Goal: Task Accomplishment & Management: Use online tool/utility

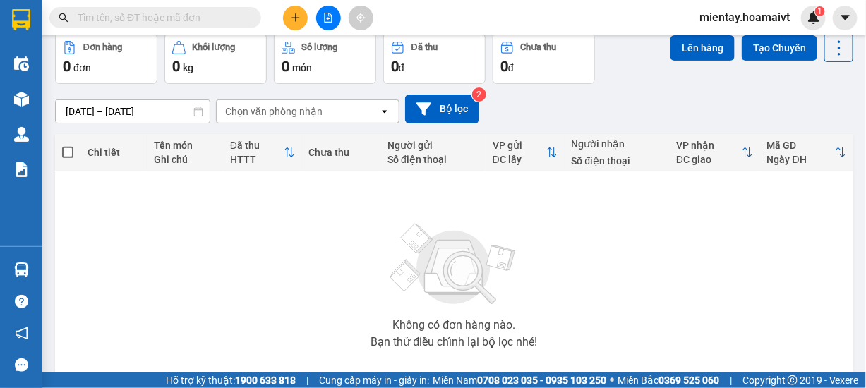
scroll to position [141, 0]
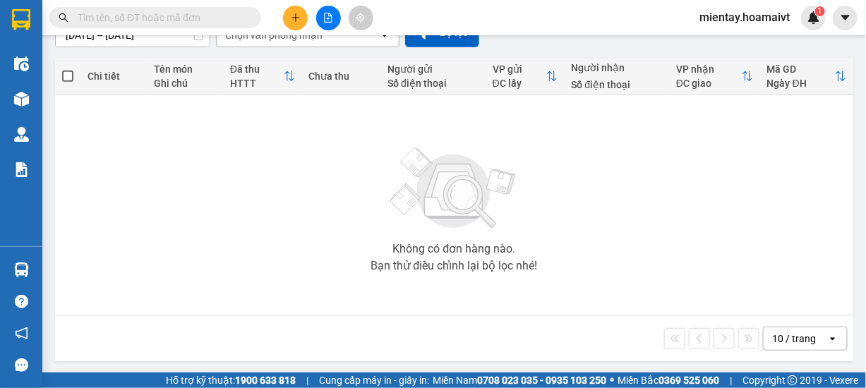
click at [802, 334] on div "10 / trang" at bounding box center [794, 339] width 44 height 14
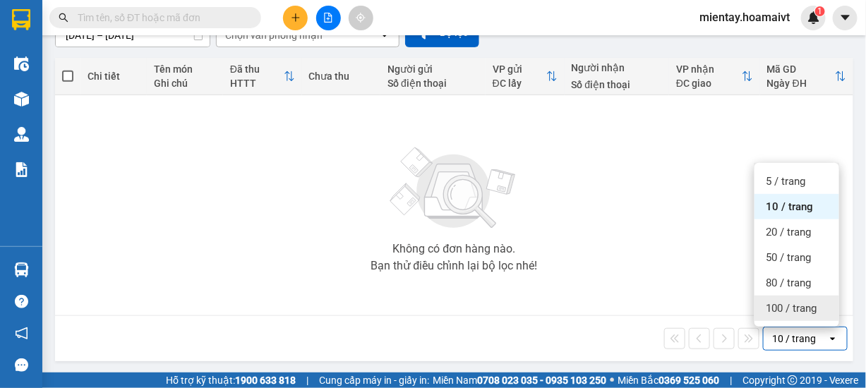
click at [775, 307] on span "100 / trang" at bounding box center [791, 308] width 51 height 14
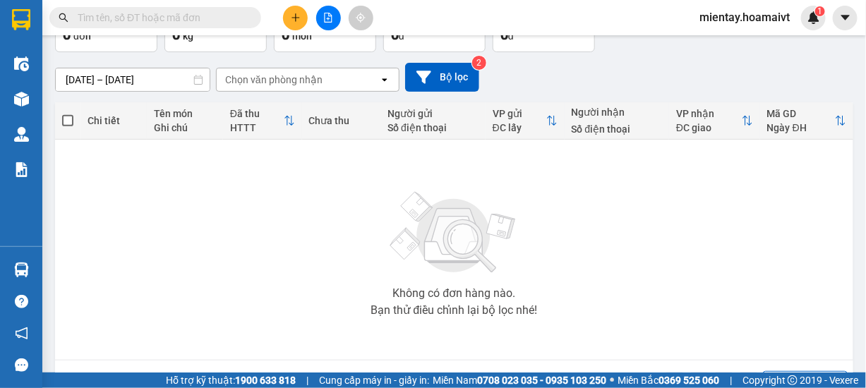
scroll to position [0, 0]
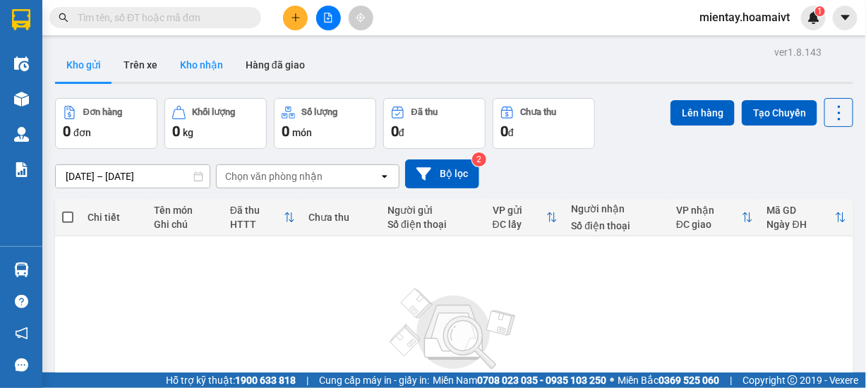
click at [200, 60] on button "Kho nhận" at bounding box center [202, 65] width 66 height 34
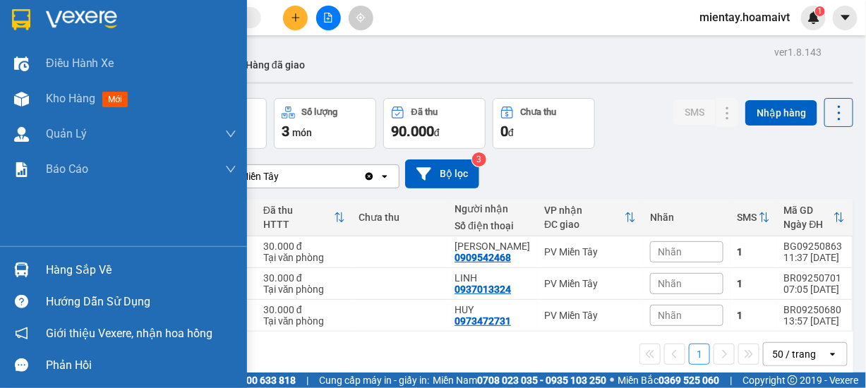
click at [265, 229] on section "Kết quả tìm kiếm ( 0 ) Bộ lọc No Data mientay.hoamaivt 1 Điều hành xe Kho hàng …" at bounding box center [433, 194] width 866 height 388
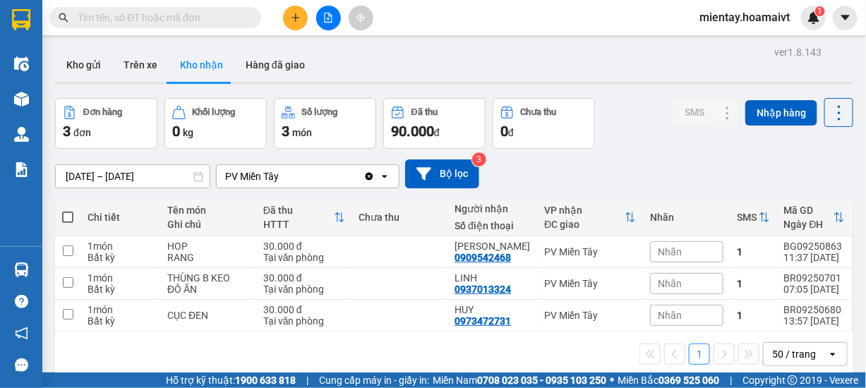
click at [505, 12] on div "Kết quả tìm kiếm ( 0 ) Bộ lọc No Data mientay.hoamaivt 1" at bounding box center [433, 17] width 866 height 35
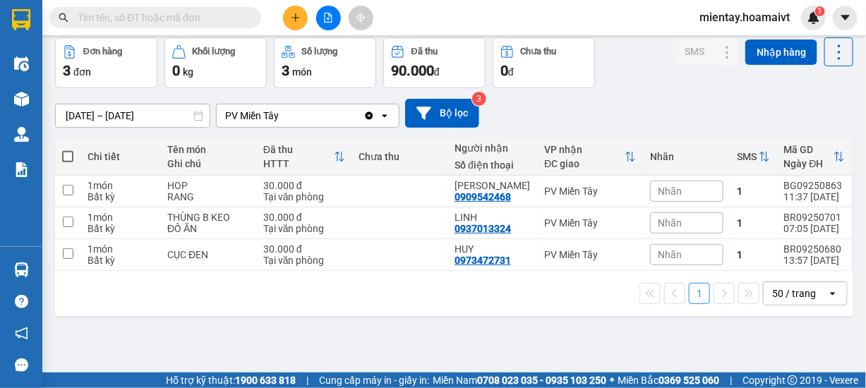
scroll to position [64, 0]
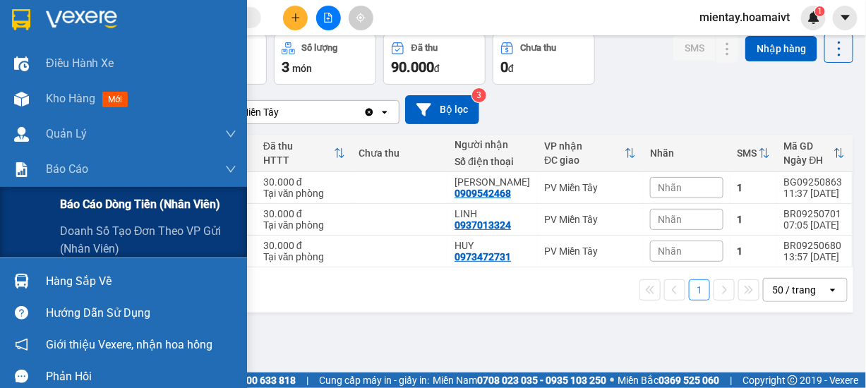
click at [74, 203] on span "Báo cáo dòng tiền (nhân viên)" at bounding box center [140, 204] width 160 height 18
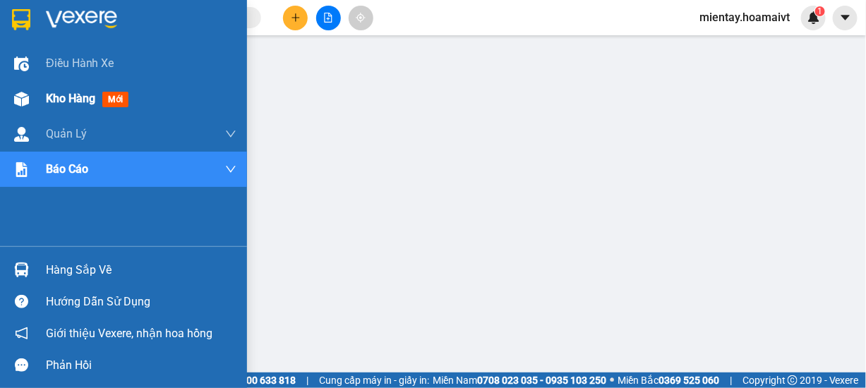
click at [51, 104] on span "Kho hàng" at bounding box center [70, 98] width 49 height 13
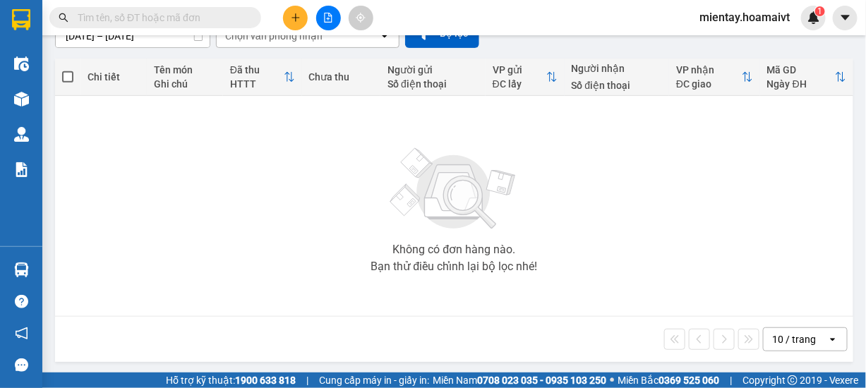
scroll to position [141, 0]
click at [796, 337] on div "10 / trang" at bounding box center [794, 339] width 44 height 14
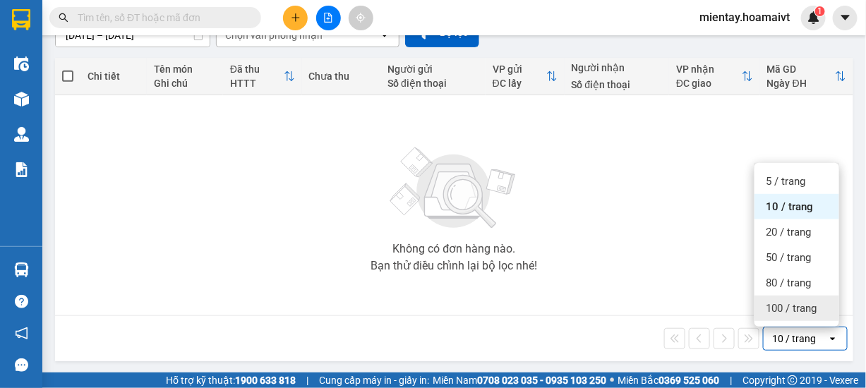
click at [787, 301] on span "100 / trang" at bounding box center [791, 308] width 51 height 14
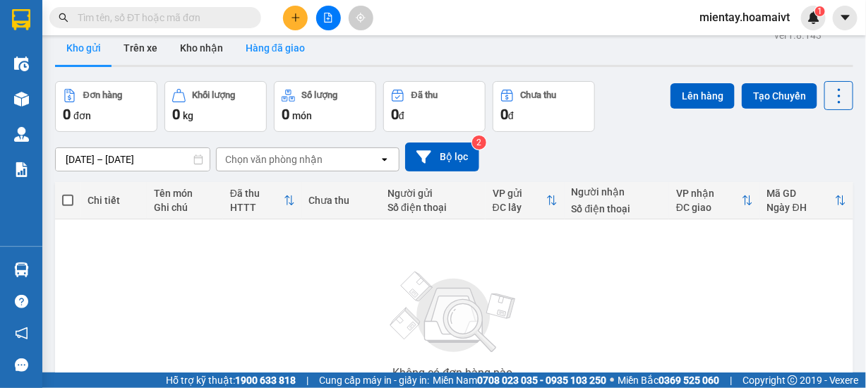
scroll to position [0, 0]
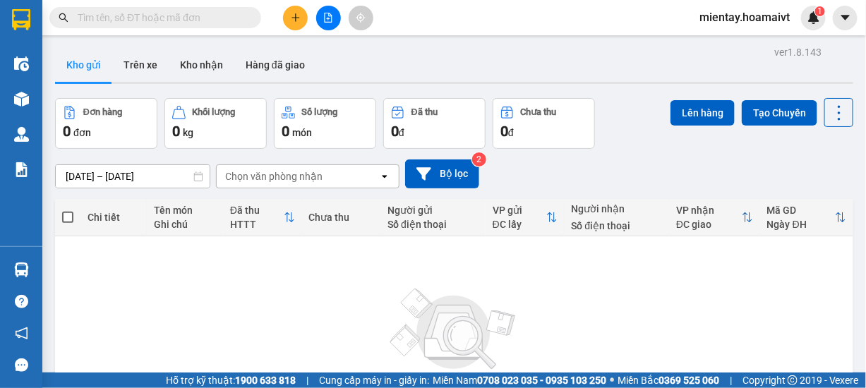
drag, startPoint x: 202, startPoint y: 65, endPoint x: 434, endPoint y: 87, distance: 233.2
click at [203, 65] on button "Kho nhận" at bounding box center [202, 65] width 66 height 34
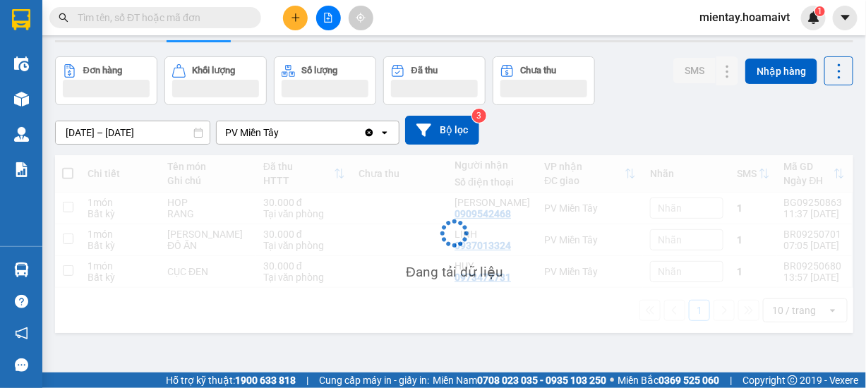
scroll to position [64, 0]
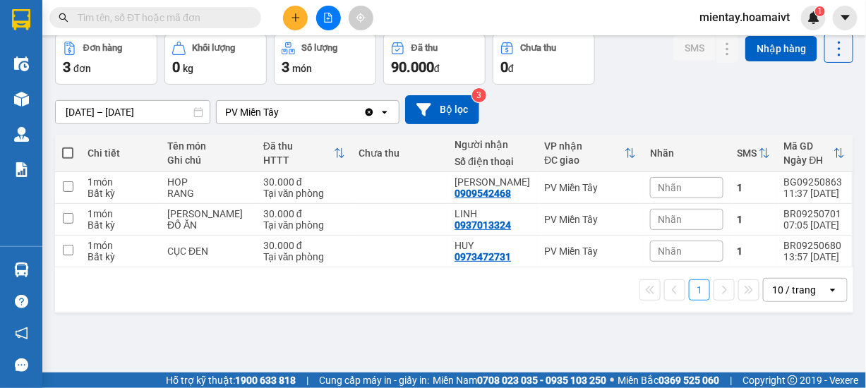
click at [783, 290] on div "10 / trang" at bounding box center [794, 290] width 44 height 14
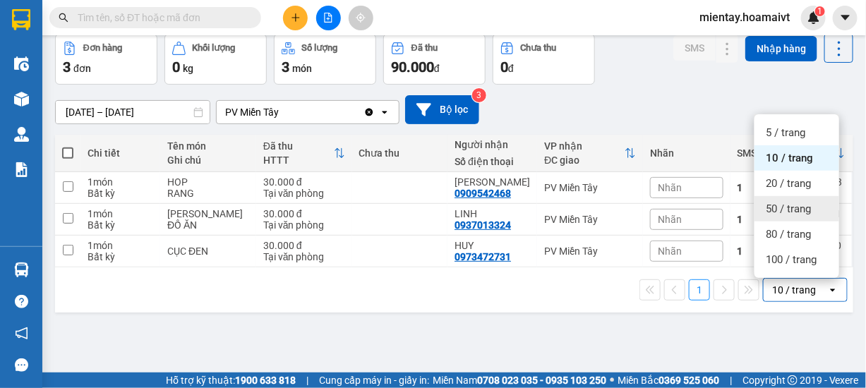
click at [789, 212] on span "50 / trang" at bounding box center [788, 209] width 45 height 14
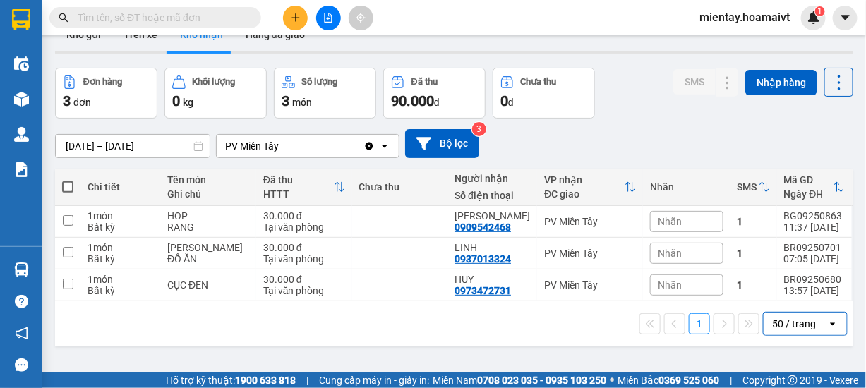
scroll to position [0, 0]
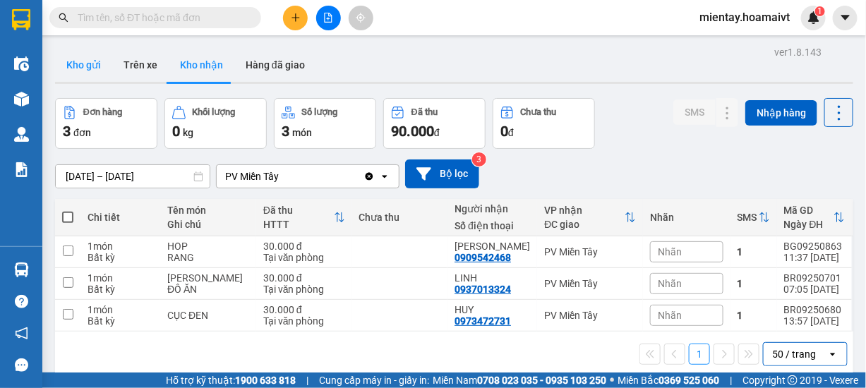
click at [96, 61] on button "Kho gửi" at bounding box center [83, 65] width 57 height 34
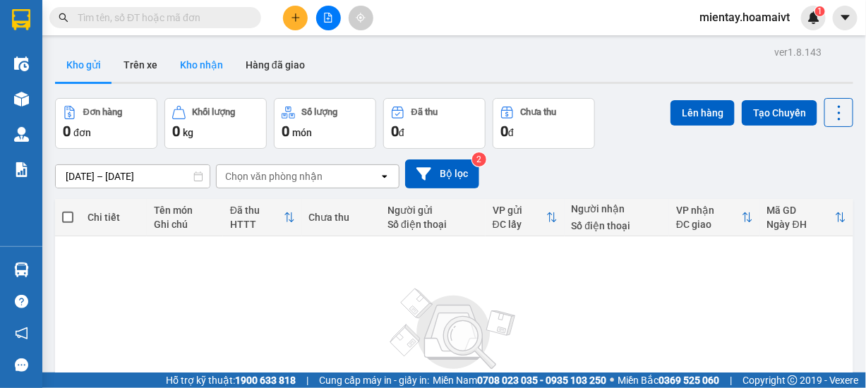
click at [215, 66] on button "Kho nhận" at bounding box center [202, 65] width 66 height 34
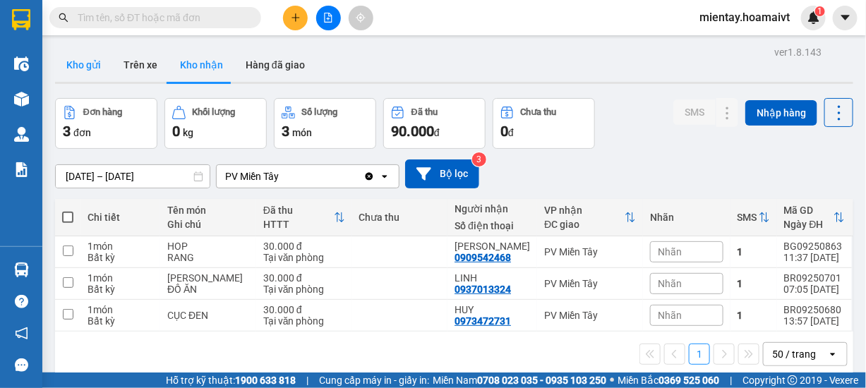
click at [91, 70] on button "Kho gửi" at bounding box center [83, 65] width 57 height 34
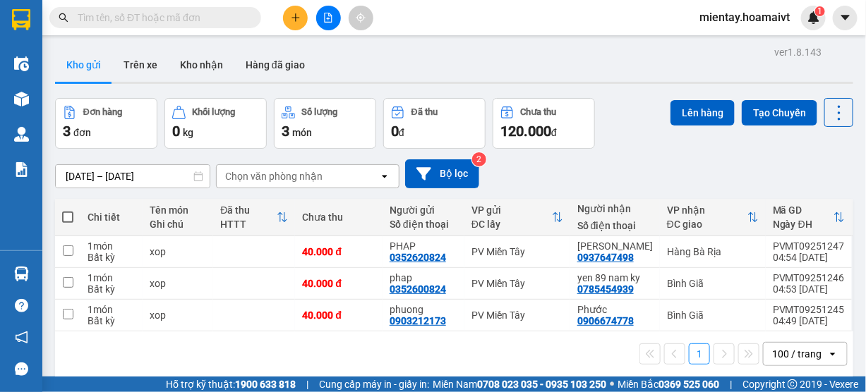
click at [288, 20] on button at bounding box center [295, 18] width 25 height 25
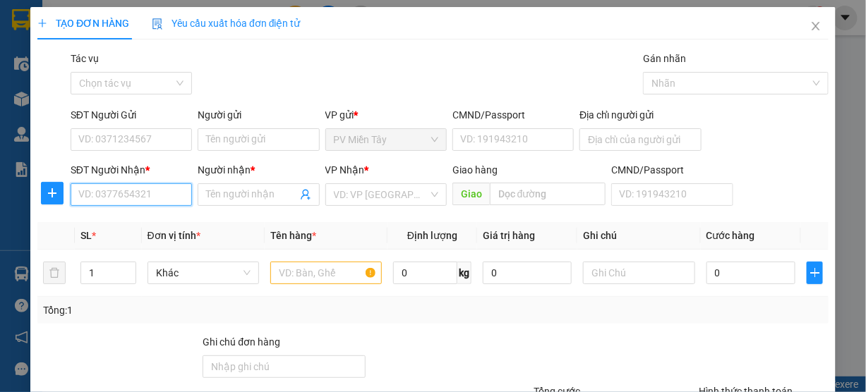
click at [111, 188] on input "SĐT Người Nhận *" at bounding box center [131, 194] width 121 height 23
click at [111, 193] on input "SĐT Người Nhận *" at bounding box center [131, 194] width 121 height 23
type input "0918004222"
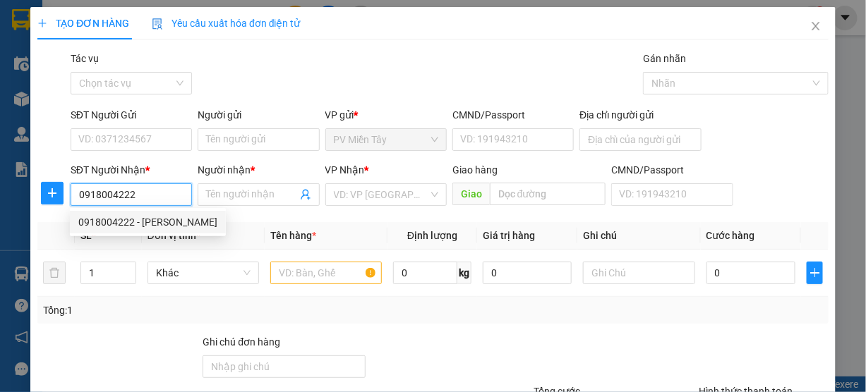
click at [153, 227] on div "0918004222 - CHI THAO" at bounding box center [147, 223] width 139 height 16
type input "CHI THAO"
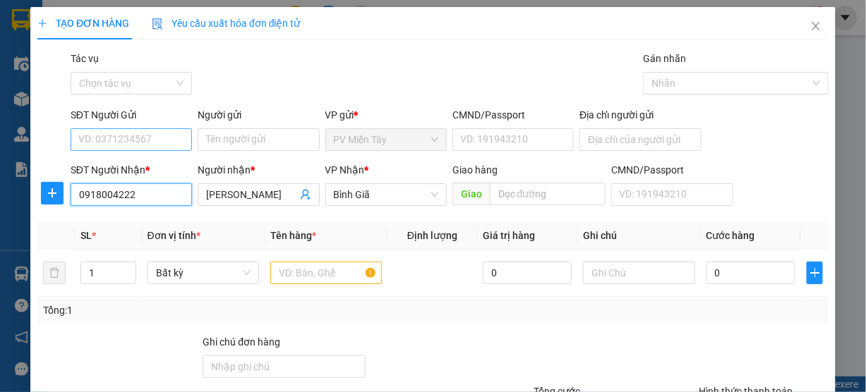
type input "0918004222"
click at [164, 145] on input "SĐT Người Gửi" at bounding box center [131, 139] width 121 height 23
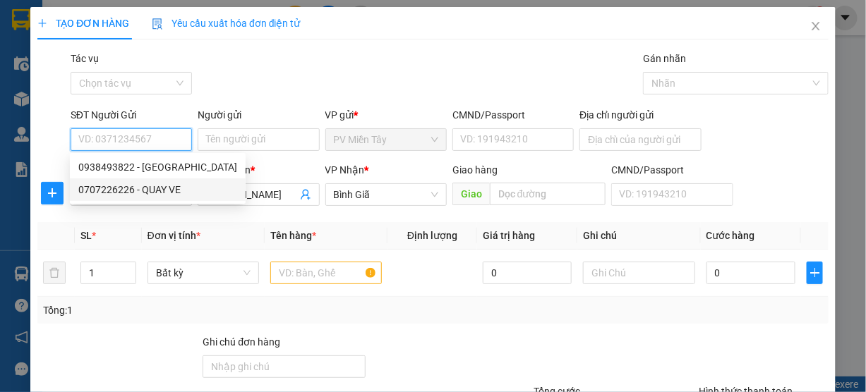
click at [159, 191] on div "0707226226 - QUAY VE" at bounding box center [157, 190] width 159 height 16
type input "0707226226"
type input "QUAY VE"
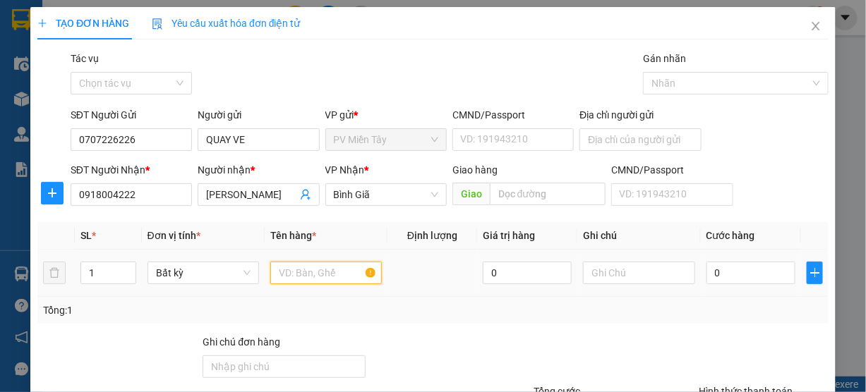
click at [296, 276] on input "text" at bounding box center [325, 273] width 111 height 23
type input "goi tien"
click at [442, 304] on div "Tổng: 1" at bounding box center [433, 311] width 780 height 16
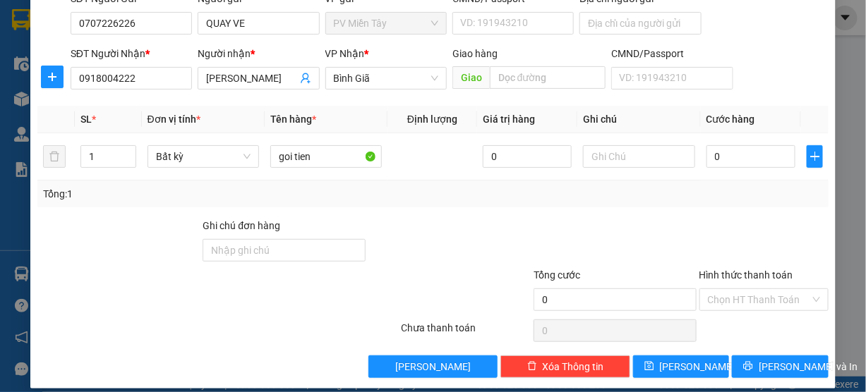
scroll to position [128, 0]
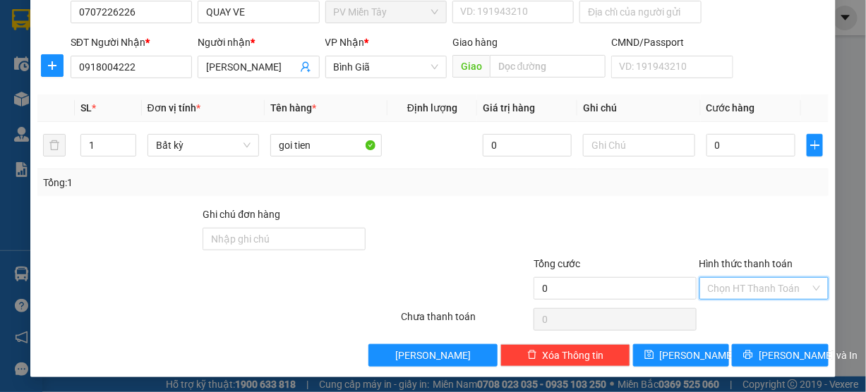
click at [728, 286] on input "Hình thức thanh toán" at bounding box center [759, 288] width 103 height 21
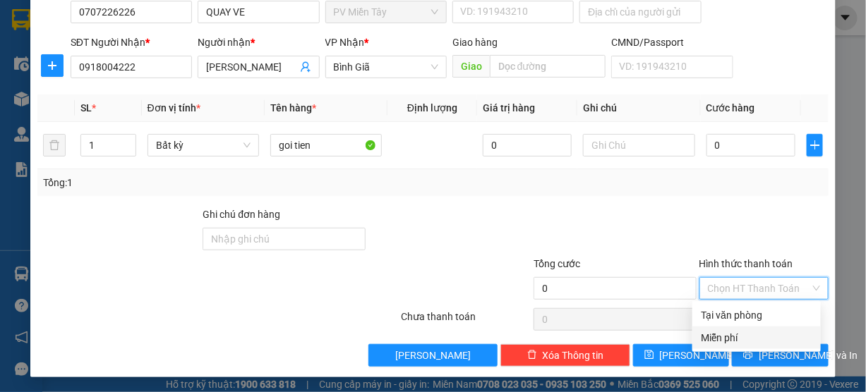
click at [728, 334] on div "Miễn phí" at bounding box center [756, 338] width 111 height 16
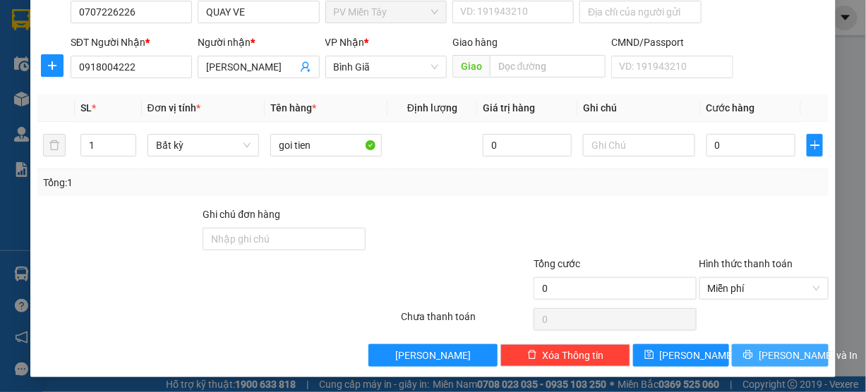
click at [759, 353] on button "Lưu và In" at bounding box center [780, 355] width 97 height 23
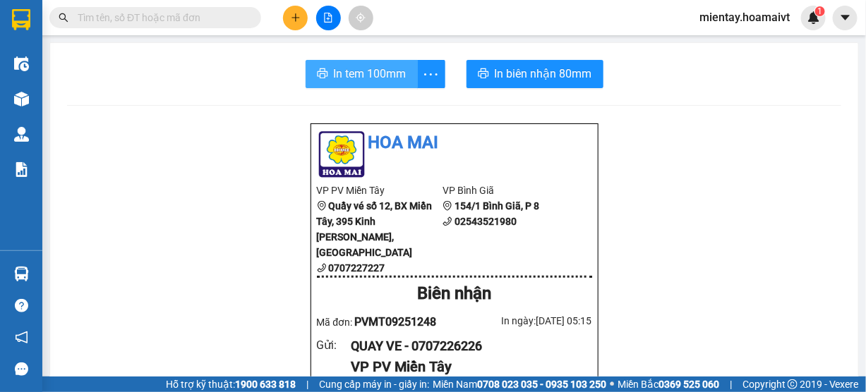
click at [367, 71] on span "In tem 100mm" at bounding box center [370, 74] width 73 height 18
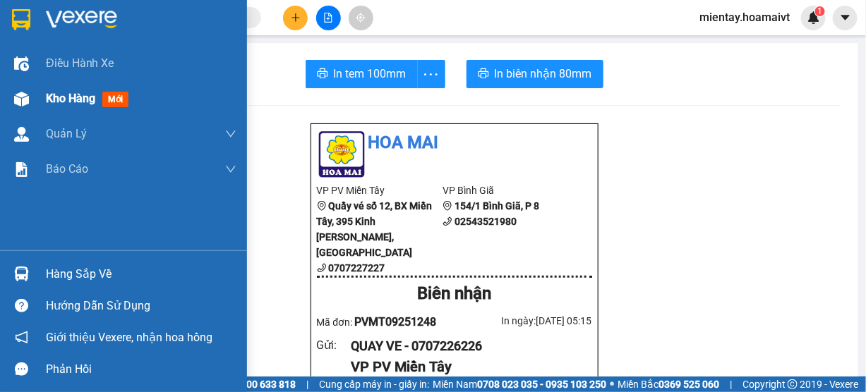
click at [64, 99] on span "Kho hàng" at bounding box center [70, 98] width 49 height 13
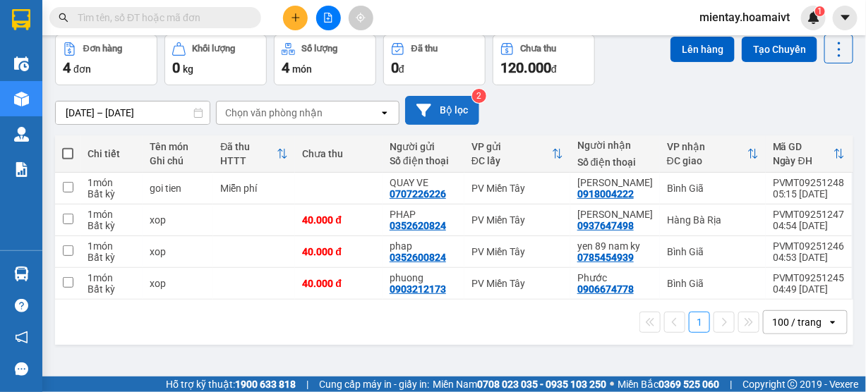
scroll to position [64, 0]
click at [293, 113] on div "Chọn văn phòng nhận" at bounding box center [273, 112] width 97 height 14
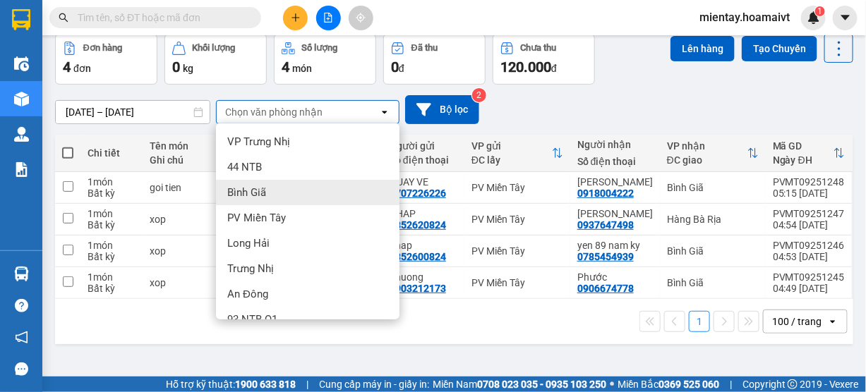
click at [282, 186] on div "Bình Giã" at bounding box center [307, 192] width 183 height 25
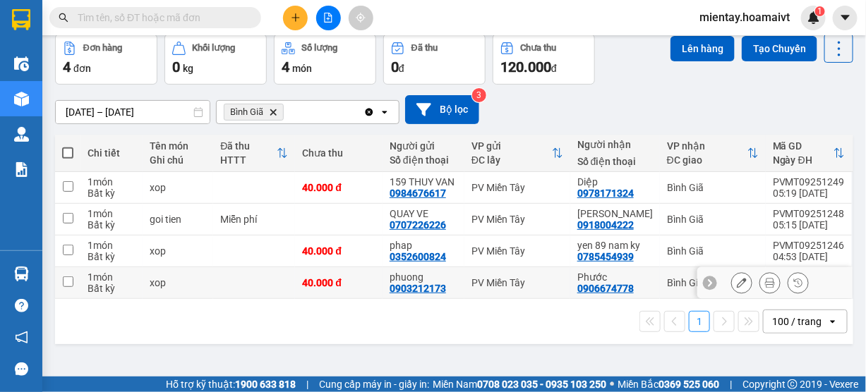
click at [262, 294] on td at bounding box center [254, 283] width 82 height 32
checkbox input "true"
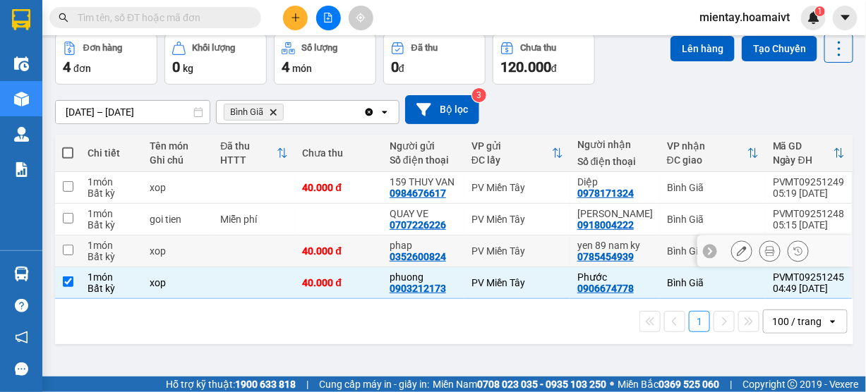
click at [277, 258] on td at bounding box center [254, 252] width 82 height 32
checkbox input "true"
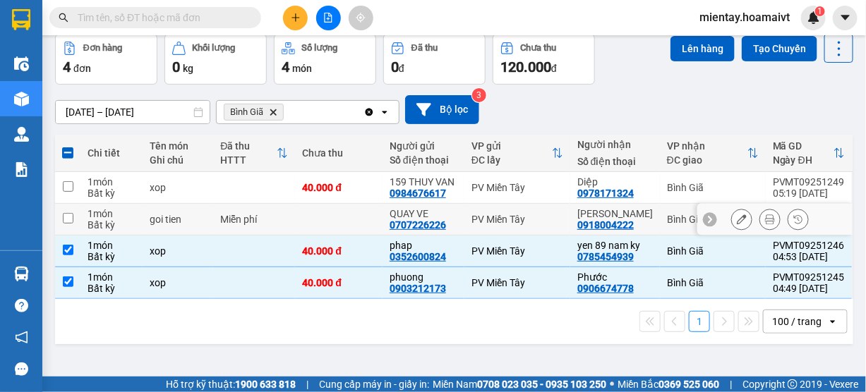
click at [295, 213] on td "Miễn phí" at bounding box center [254, 220] width 82 height 32
checkbox input "true"
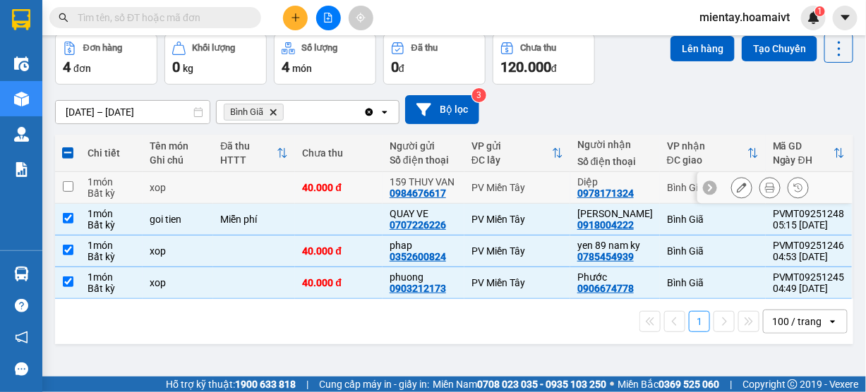
click at [294, 183] on td at bounding box center [254, 188] width 82 height 32
checkbox input "true"
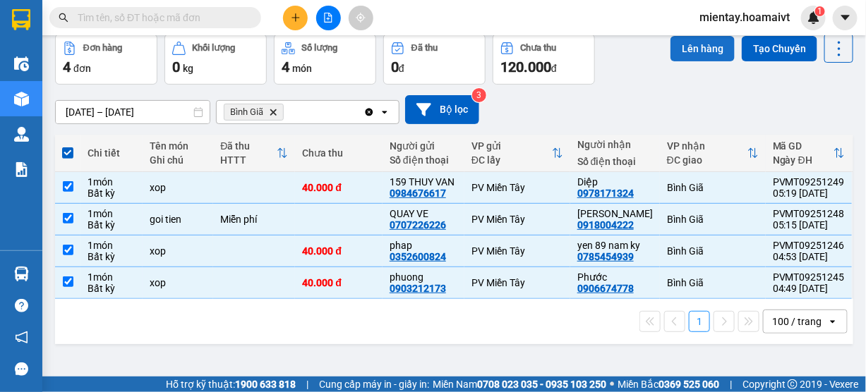
click at [689, 50] on button "Lên hàng" at bounding box center [702, 48] width 64 height 25
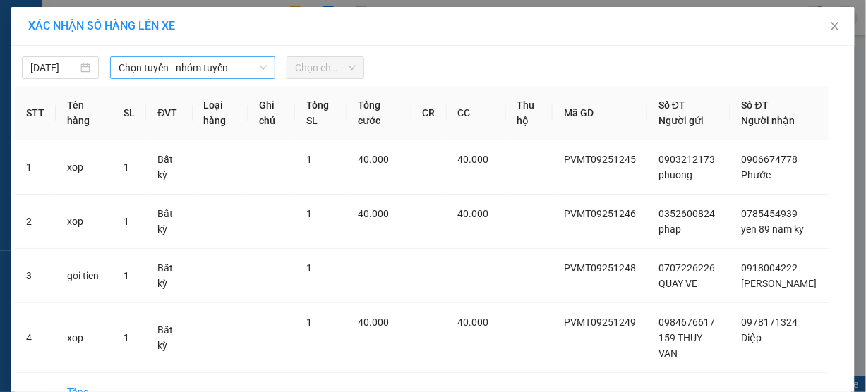
click at [169, 62] on span "Chọn tuyến - nhóm tuyến" at bounding box center [193, 67] width 148 height 21
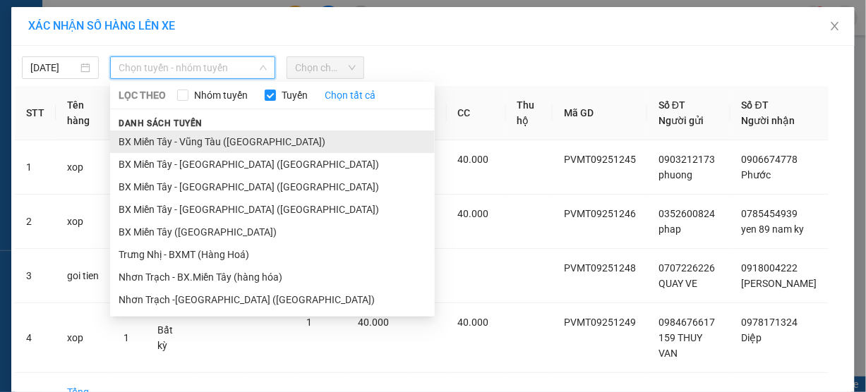
click at [179, 143] on li "BX Miền Tây - Vũng Tàu (Hàng Hóa)" at bounding box center [272, 142] width 325 height 23
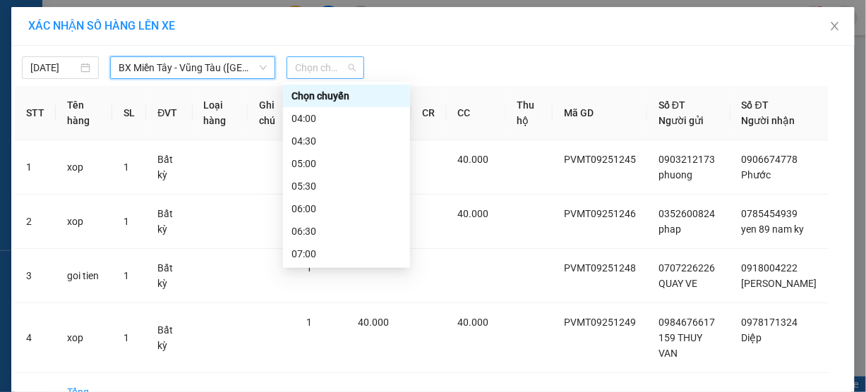
click at [318, 65] on span "Chọn chuyến" at bounding box center [325, 67] width 60 height 21
type input "5"
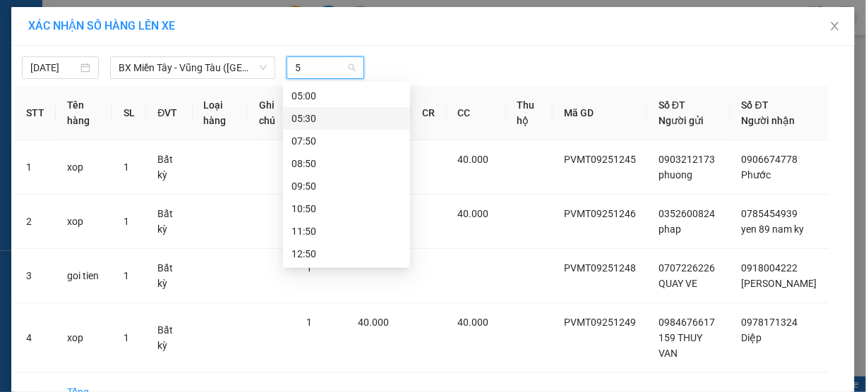
click at [312, 118] on div "05:30" at bounding box center [346, 119] width 110 height 16
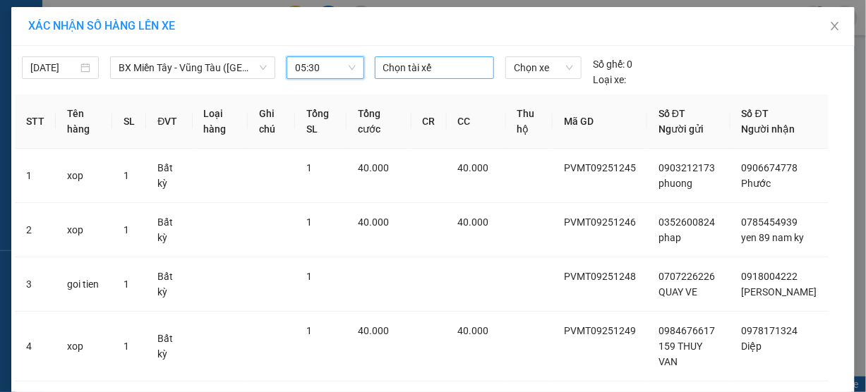
click at [389, 71] on div at bounding box center [434, 67] width 113 height 17
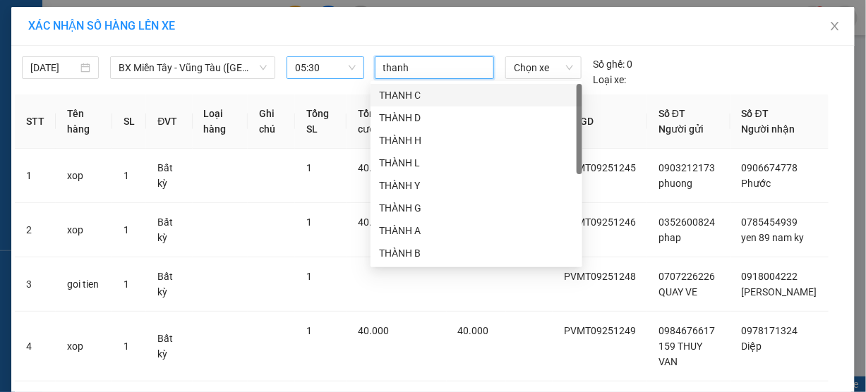
type input "thanh b"
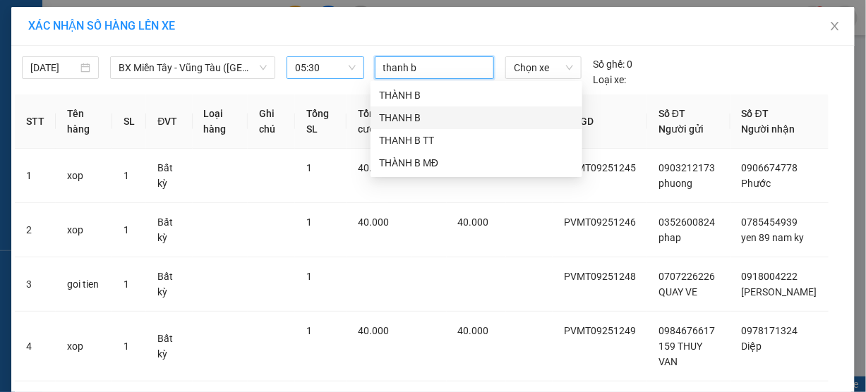
click at [423, 118] on div "THANH B" at bounding box center [476, 118] width 195 height 16
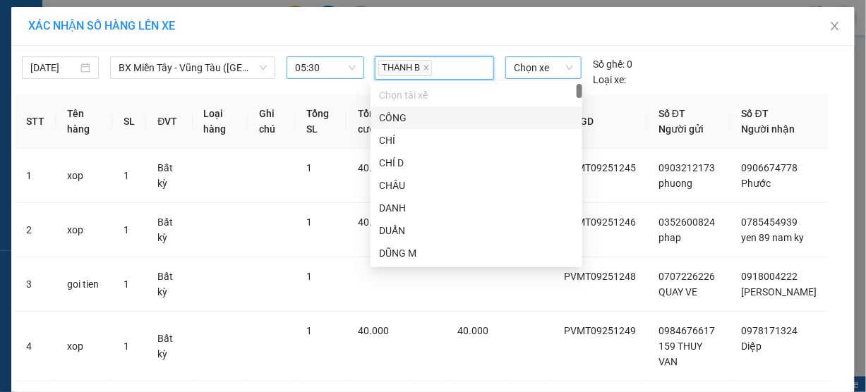
click at [533, 64] on span "Chọn xe" at bounding box center [543, 67] width 59 height 21
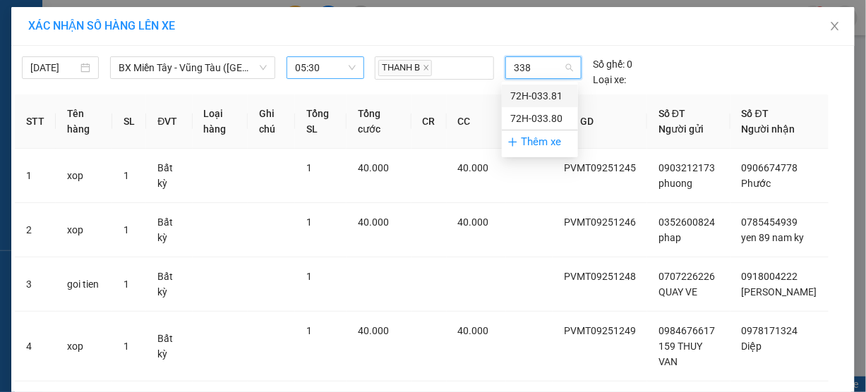
type input "3381"
click at [531, 88] on div "72H-033.81" at bounding box center [539, 96] width 59 height 16
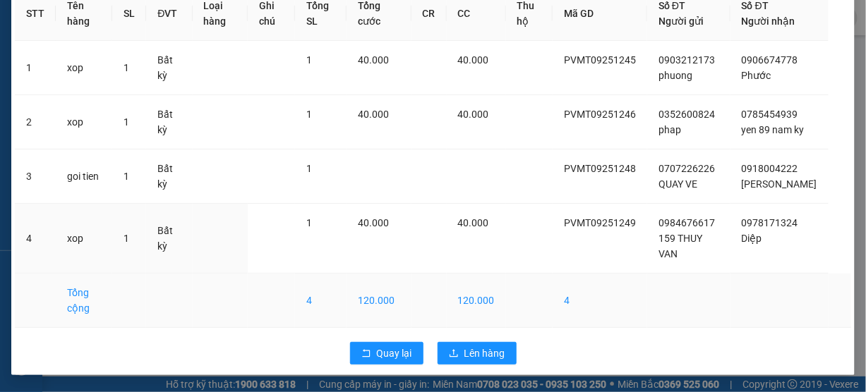
scroll to position [113, 0]
click at [474, 354] on span "Lên hàng" at bounding box center [484, 354] width 41 height 16
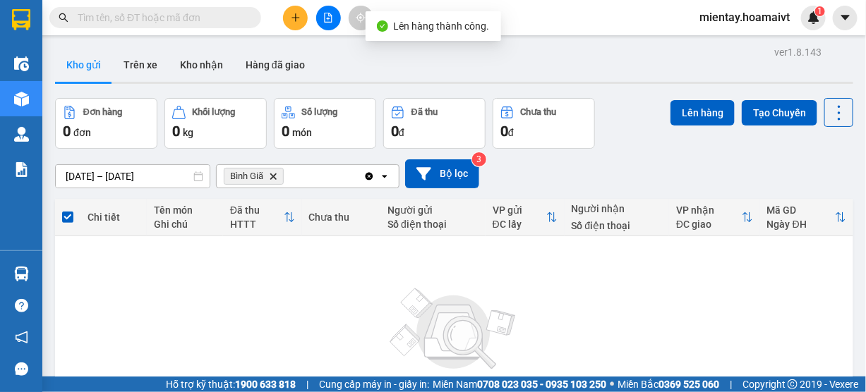
click at [276, 173] on icon "Delete" at bounding box center [273, 176] width 8 height 8
click at [276, 176] on div "Chọn văn phòng nhận" at bounding box center [273, 176] width 97 height 14
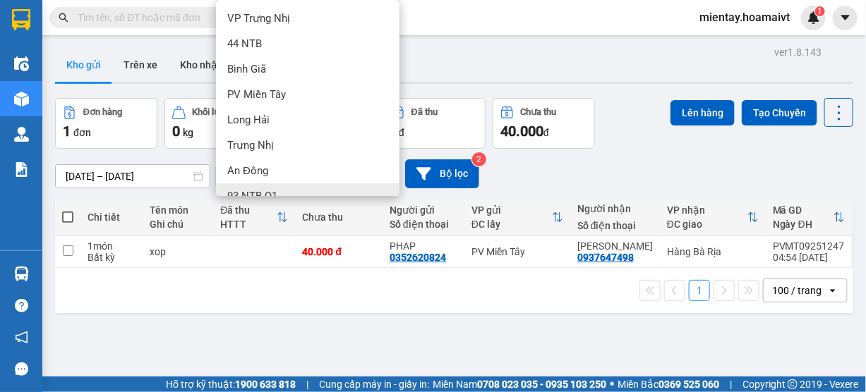
click at [284, 299] on div "1 100 / trang open" at bounding box center [454, 291] width 787 height 24
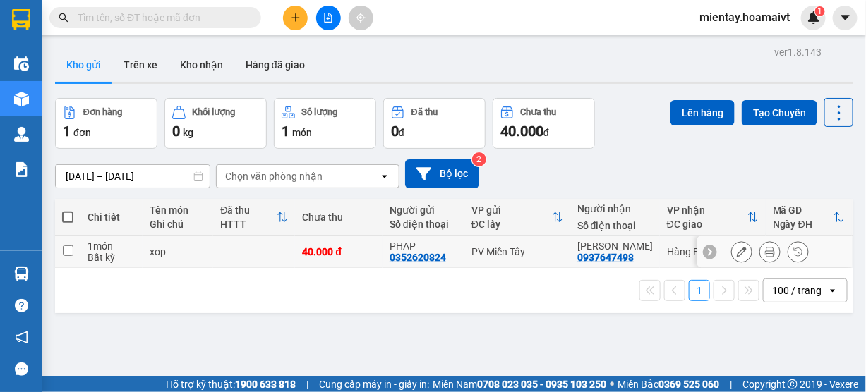
click at [260, 255] on td at bounding box center [254, 252] width 82 height 32
checkbox input "true"
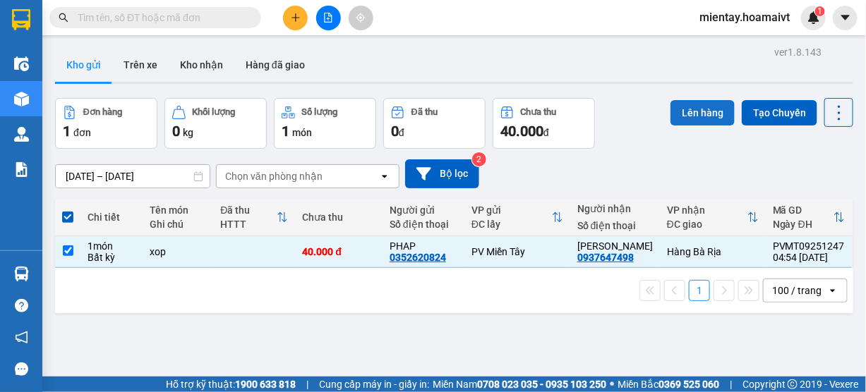
click at [687, 102] on button "Lên hàng" at bounding box center [702, 112] width 64 height 25
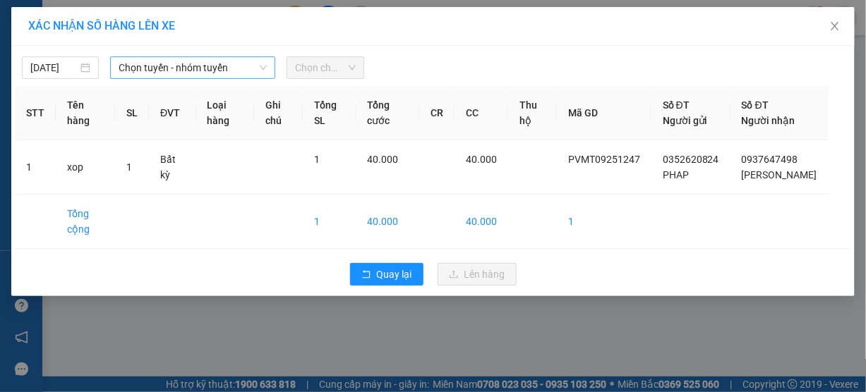
click at [172, 66] on span "Chọn tuyến - nhóm tuyến" at bounding box center [193, 67] width 148 height 21
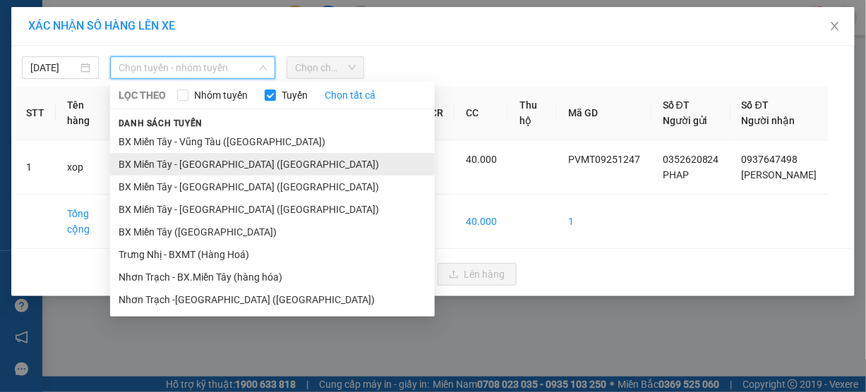
click at [186, 160] on li "BX Miền Tây - Bà Rịa (Hàng Hóa)" at bounding box center [272, 164] width 325 height 23
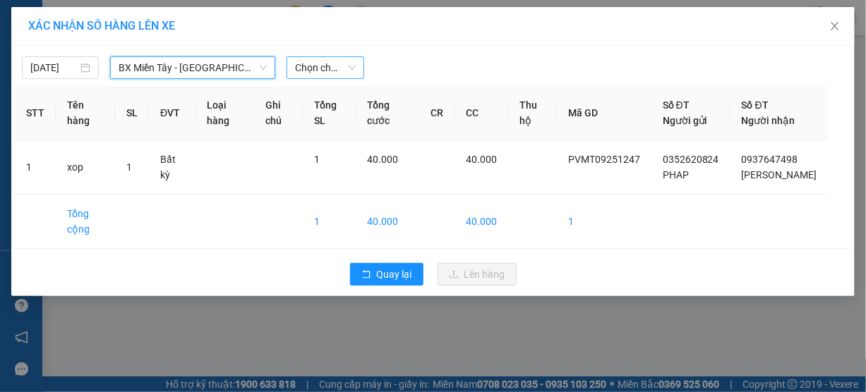
click at [307, 71] on span "Chọn chuyến" at bounding box center [325, 67] width 60 height 21
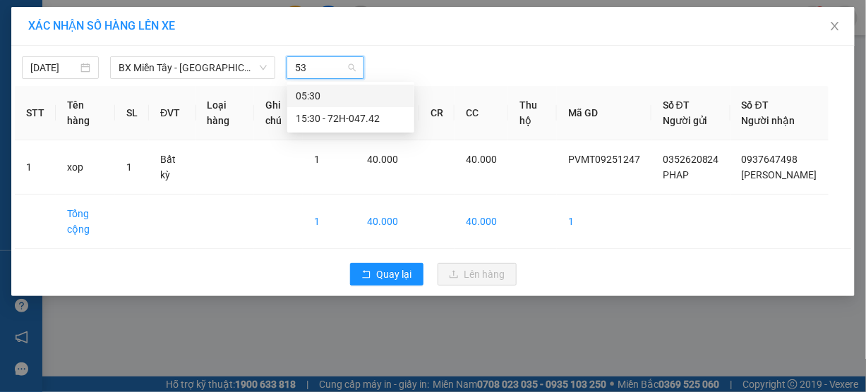
type input "530"
click at [310, 92] on div "05:30" at bounding box center [351, 96] width 110 height 16
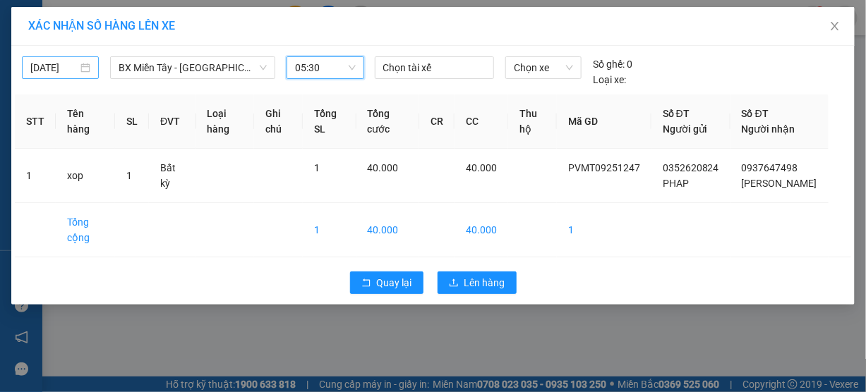
click at [50, 71] on input "11/09/2025" at bounding box center [53, 68] width 47 height 16
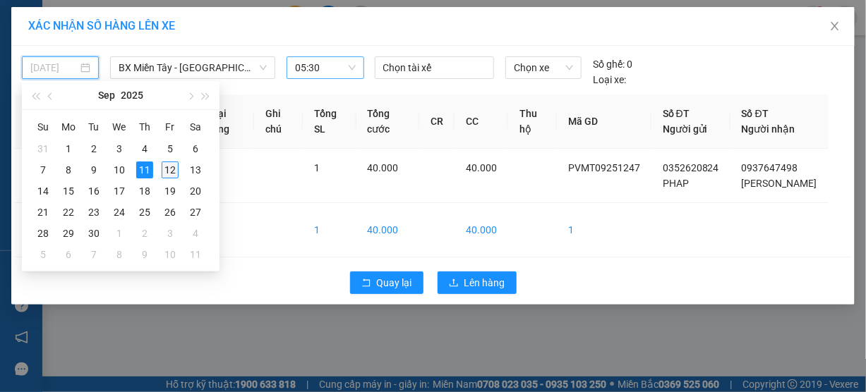
click at [167, 167] on div "12" at bounding box center [170, 170] width 17 height 17
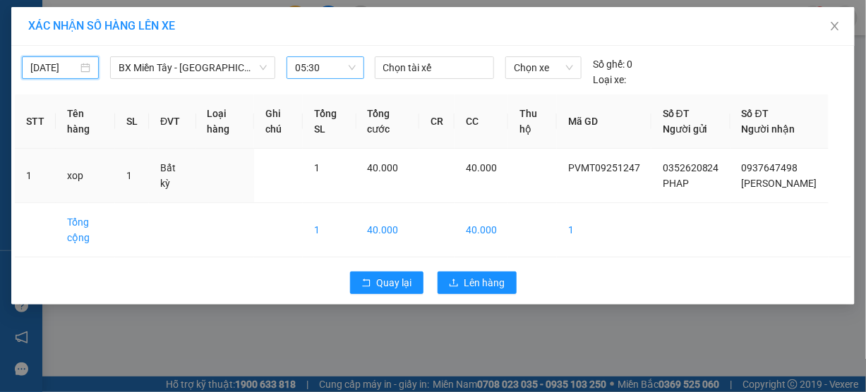
type input "[DATE]"
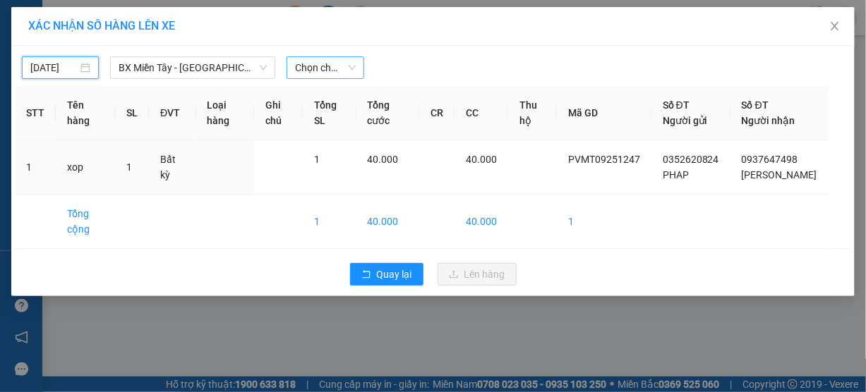
click at [329, 70] on span "Chọn chuyến" at bounding box center [325, 67] width 60 height 21
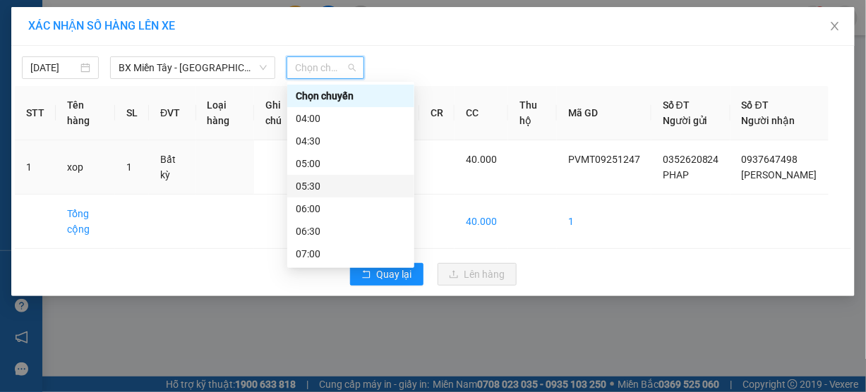
click at [332, 181] on div "05:30" at bounding box center [351, 187] width 110 height 16
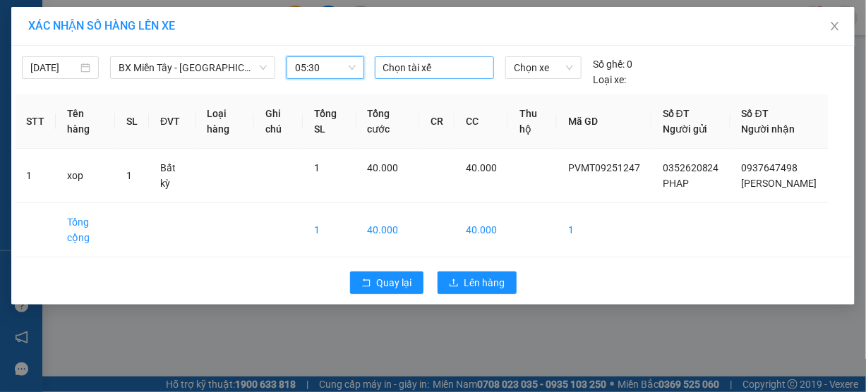
click at [414, 73] on div at bounding box center [434, 67] width 113 height 17
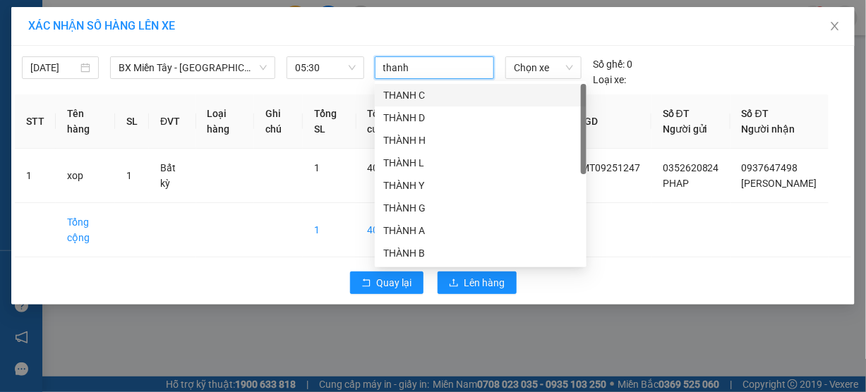
type input "thanh b"
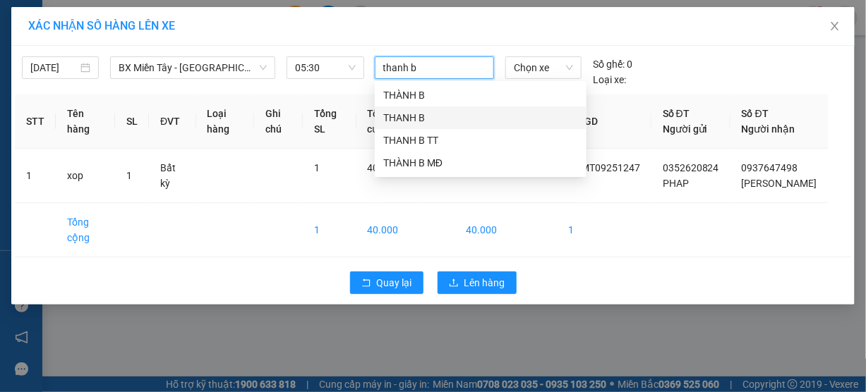
click at [410, 115] on div "THANH B" at bounding box center [480, 118] width 195 height 16
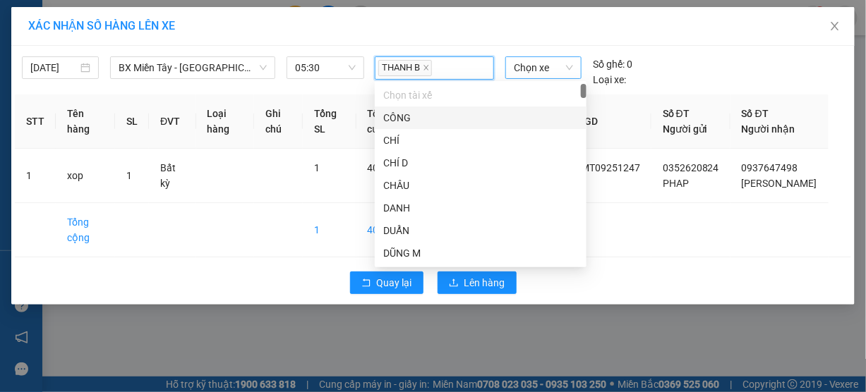
click at [538, 64] on span "Chọn xe" at bounding box center [543, 67] width 59 height 21
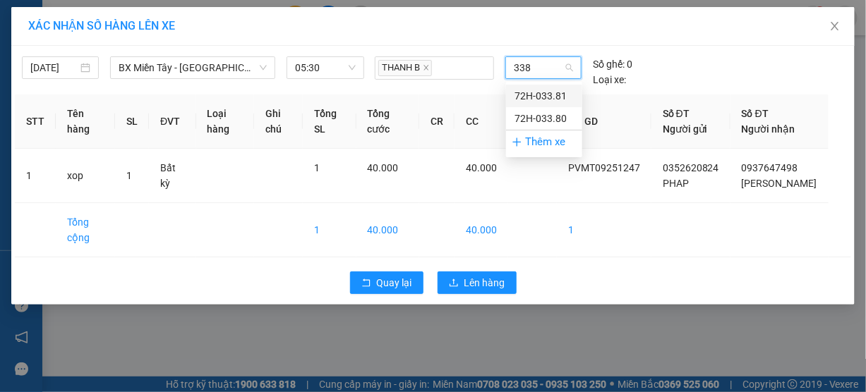
type input "3381"
click at [559, 94] on div "72H-033.81" at bounding box center [543, 96] width 59 height 16
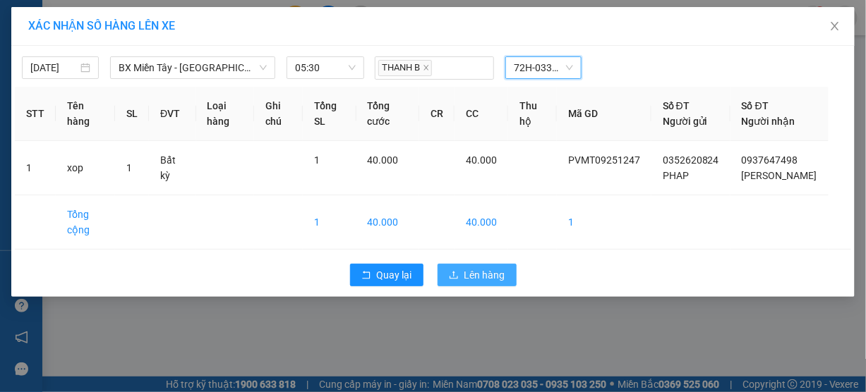
click at [493, 283] on span "Lên hàng" at bounding box center [484, 275] width 41 height 16
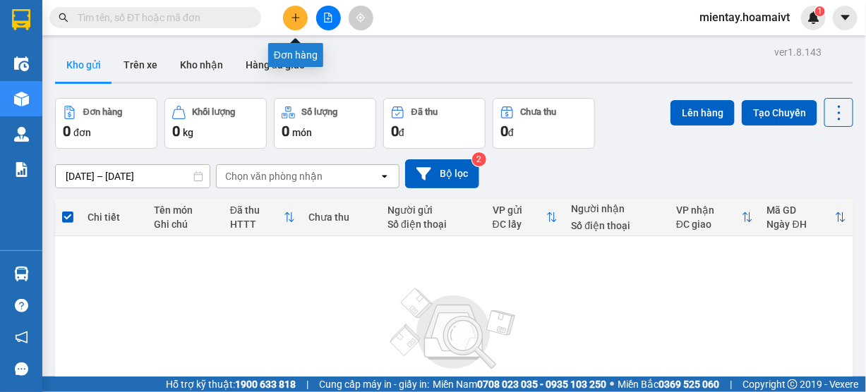
click at [289, 19] on button at bounding box center [295, 18] width 25 height 25
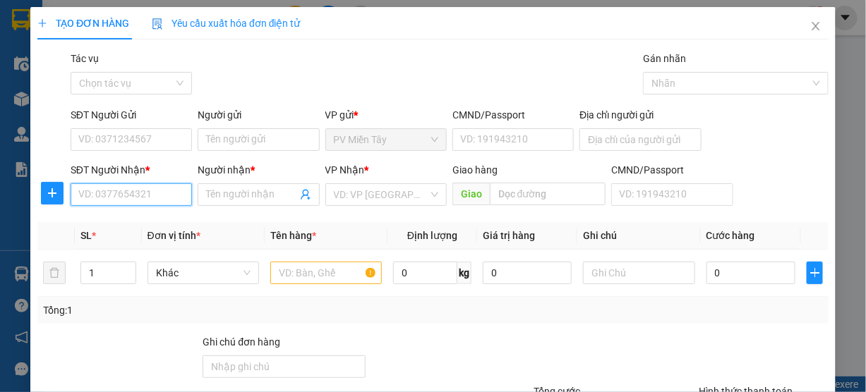
click at [135, 196] on input "SĐT Người Nhận *" at bounding box center [131, 194] width 121 height 23
click at [810, 30] on icon "close" at bounding box center [815, 25] width 11 height 11
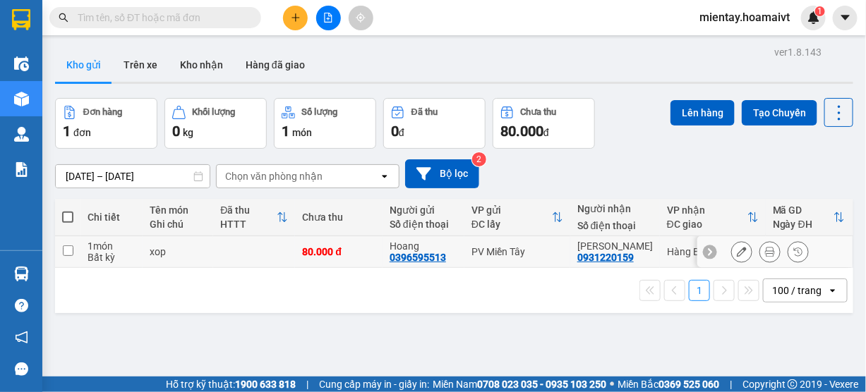
click at [265, 258] on td at bounding box center [254, 252] width 82 height 32
checkbox input "true"
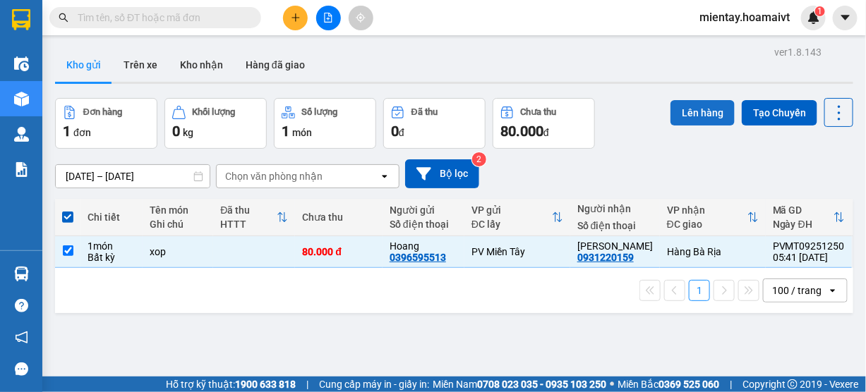
click at [686, 119] on button "Lên hàng" at bounding box center [702, 112] width 64 height 25
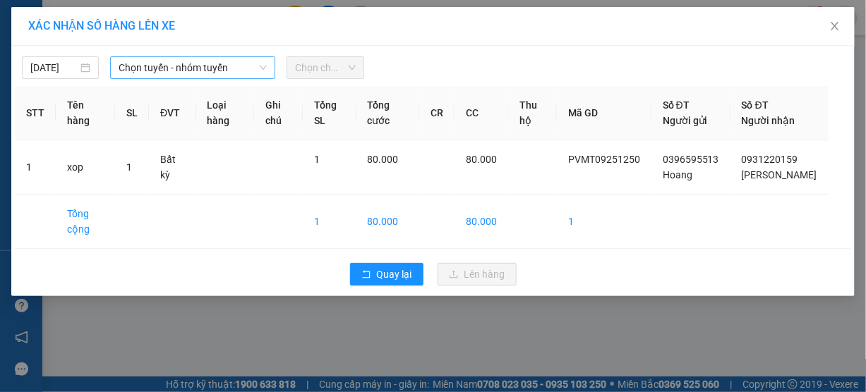
click at [178, 70] on span "Chọn tuyến - nhóm tuyến" at bounding box center [193, 67] width 148 height 21
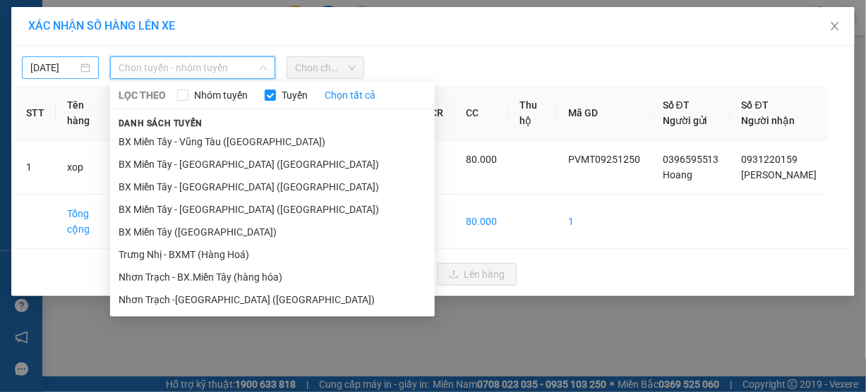
click at [50, 66] on input "11/09/2025" at bounding box center [53, 68] width 47 height 16
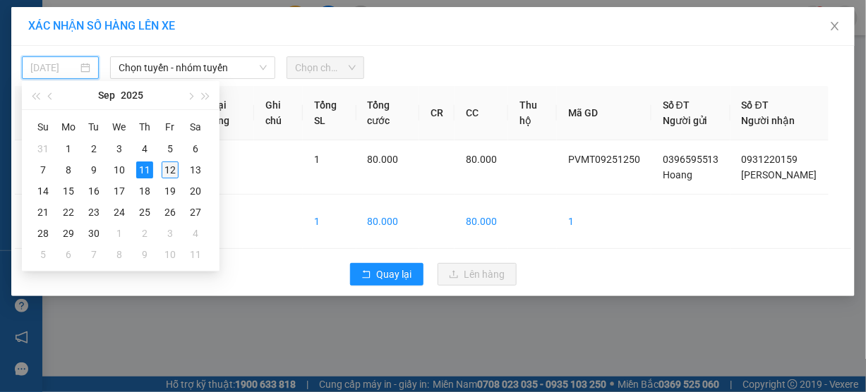
click at [167, 167] on div "12" at bounding box center [170, 170] width 17 height 17
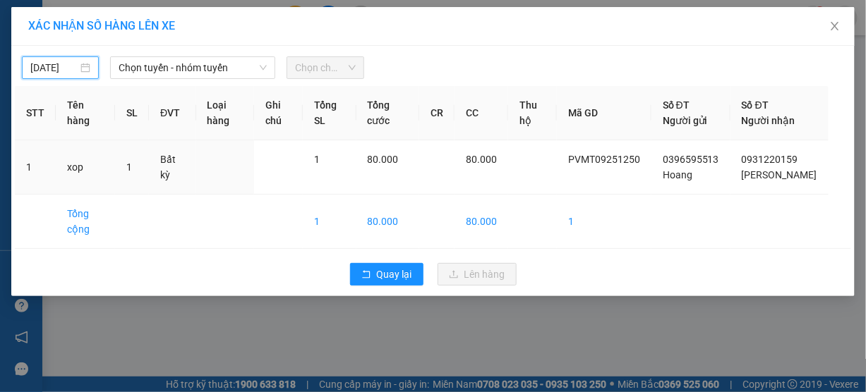
type input "[DATE]"
click at [178, 65] on span "Chọn tuyến - nhóm tuyến" at bounding box center [193, 67] width 148 height 21
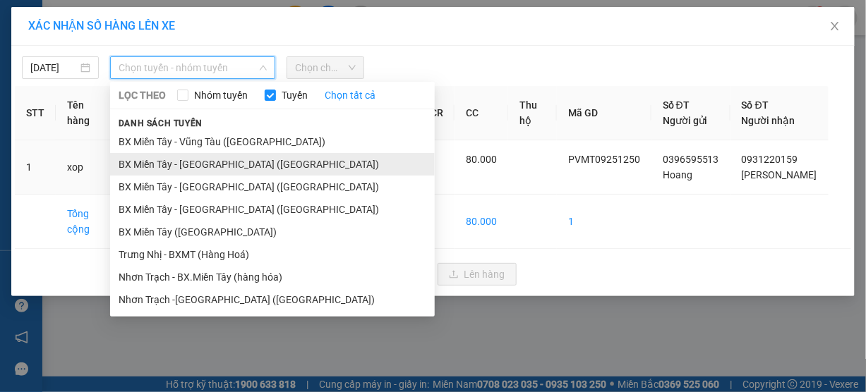
click at [189, 159] on li "BX Miền Tây - Bà Rịa (Hàng Hóa)" at bounding box center [272, 164] width 325 height 23
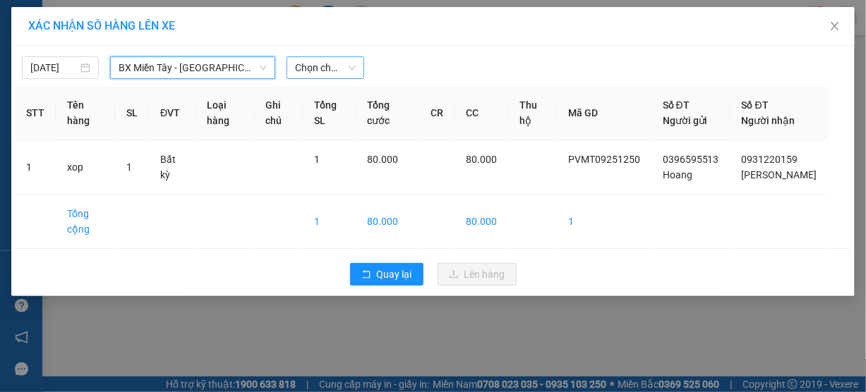
click at [327, 70] on span "Chọn chuyến" at bounding box center [325, 67] width 60 height 21
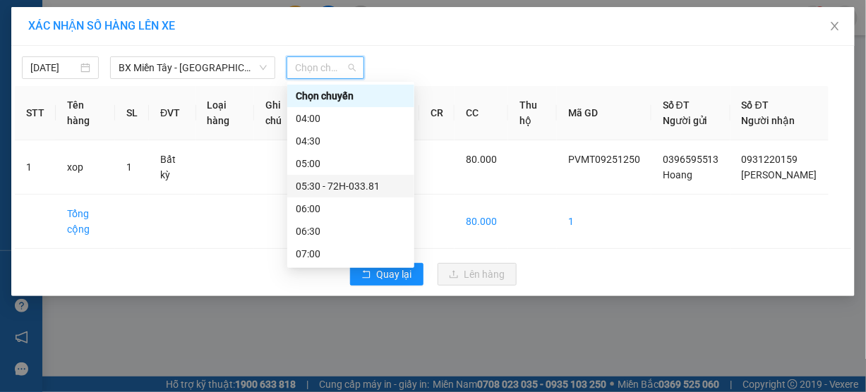
click at [361, 186] on div "05:30 - 72H-033.81" at bounding box center [351, 187] width 110 height 16
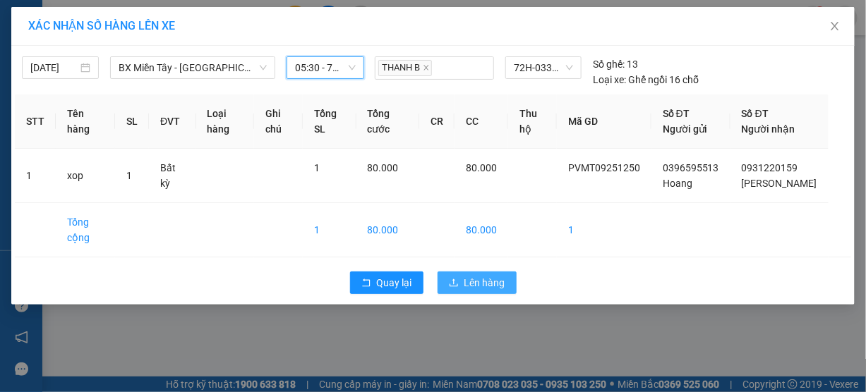
click at [481, 291] on span "Lên hàng" at bounding box center [484, 283] width 41 height 16
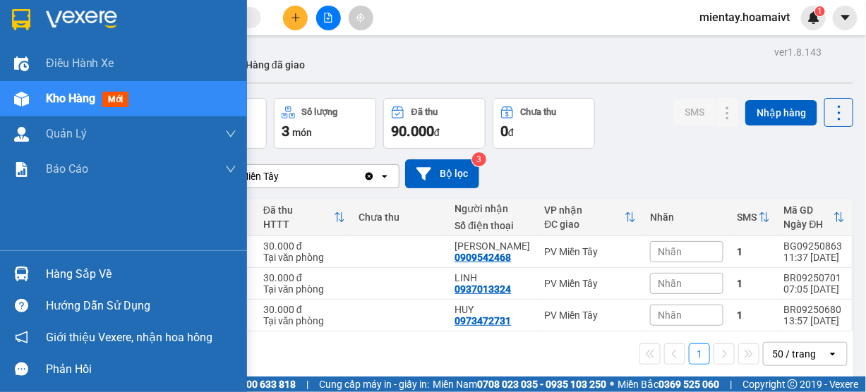
click at [64, 276] on div "Hàng sắp về" at bounding box center [141, 274] width 191 height 21
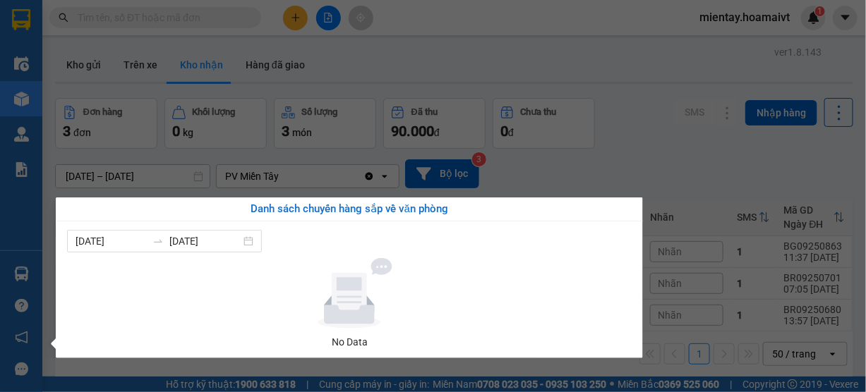
click at [470, 77] on section "Kết quả tìm kiếm ( 0 ) Bộ lọc No Data mientay.hoamaivt 1 Điều hành xe Kho hàng …" at bounding box center [433, 196] width 866 height 392
